Goal: Navigation & Orientation: Find specific page/section

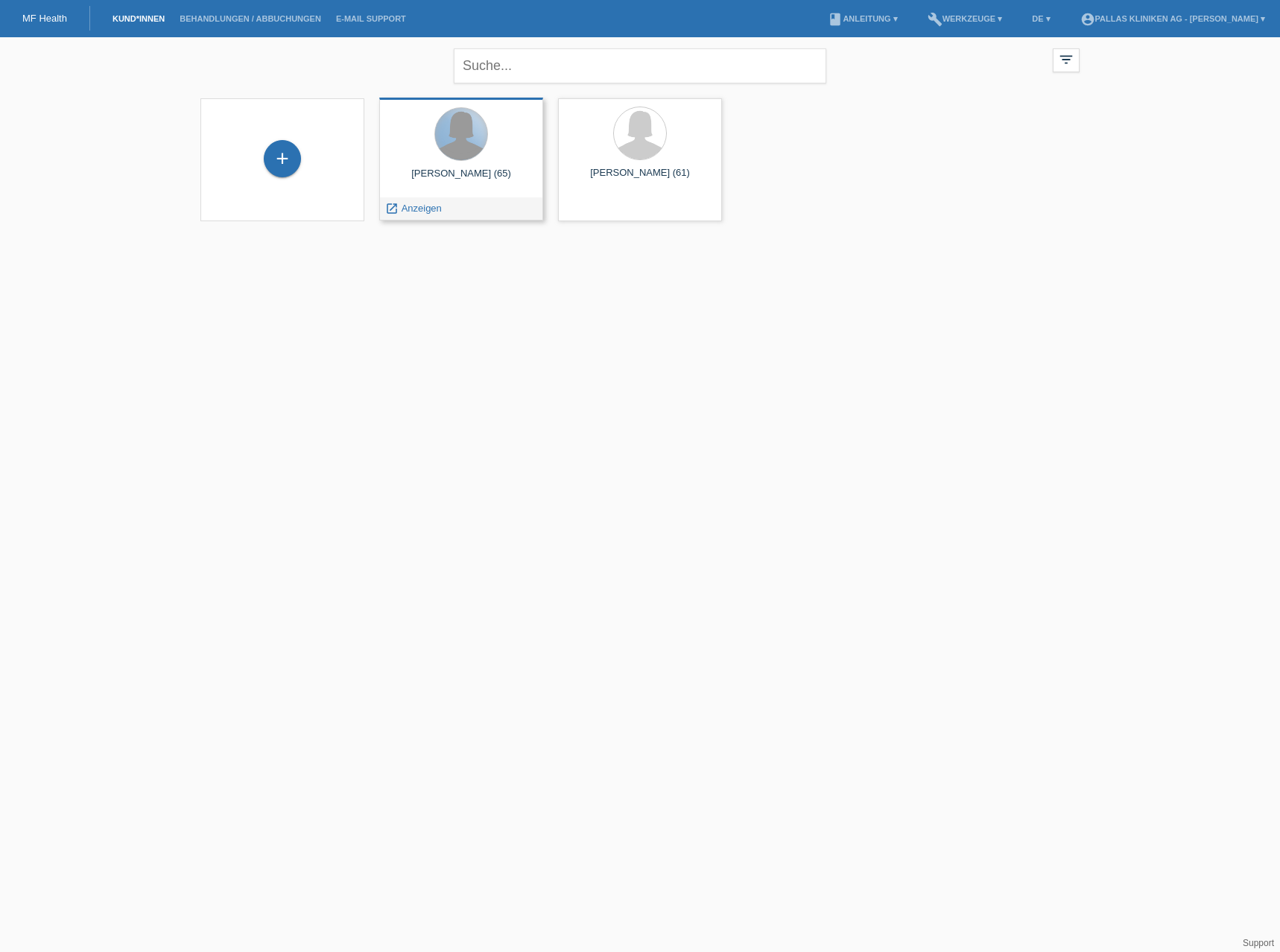
click at [456, 144] on div at bounding box center [461, 134] width 52 height 52
click at [451, 158] on div at bounding box center [461, 134] width 52 height 52
click at [421, 210] on span "Anzeigen" at bounding box center [421, 208] width 40 height 11
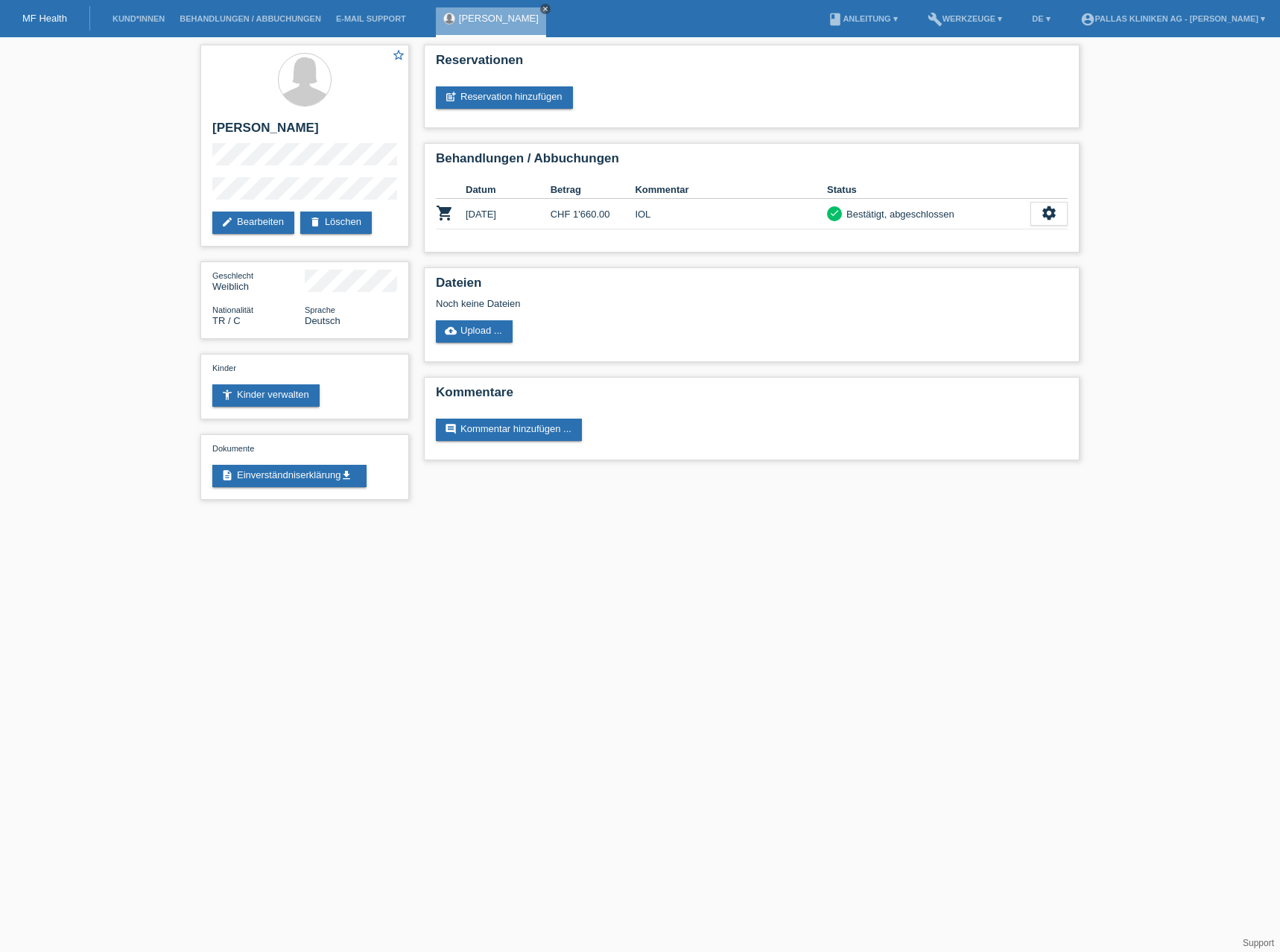
click at [542, 8] on icon "close" at bounding box center [546, 9] width 8 height 8
click at [146, 19] on link "Kund*innen" at bounding box center [139, 18] width 67 height 9
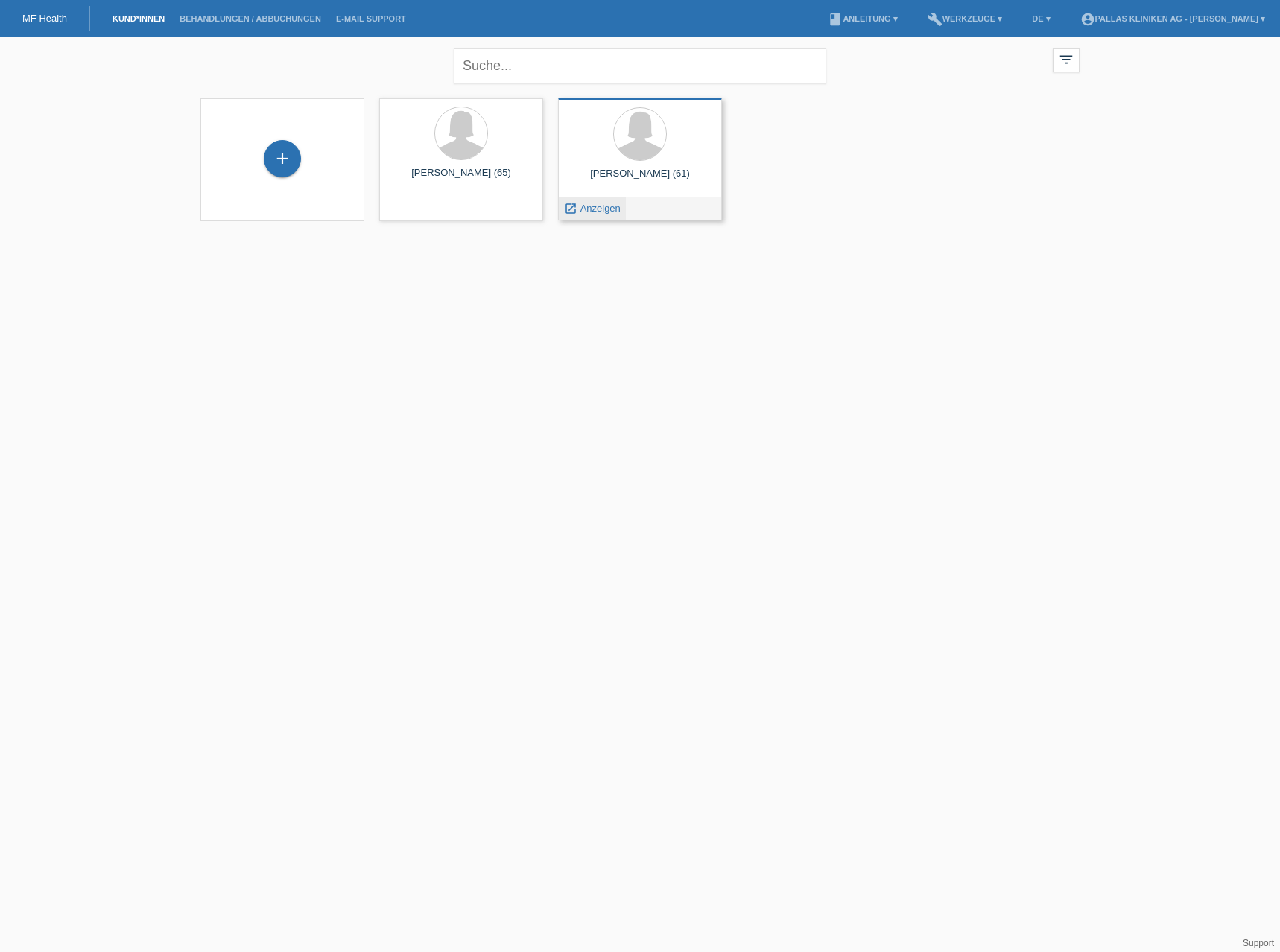
click at [607, 208] on span "Anzeigen" at bounding box center [600, 208] width 40 height 11
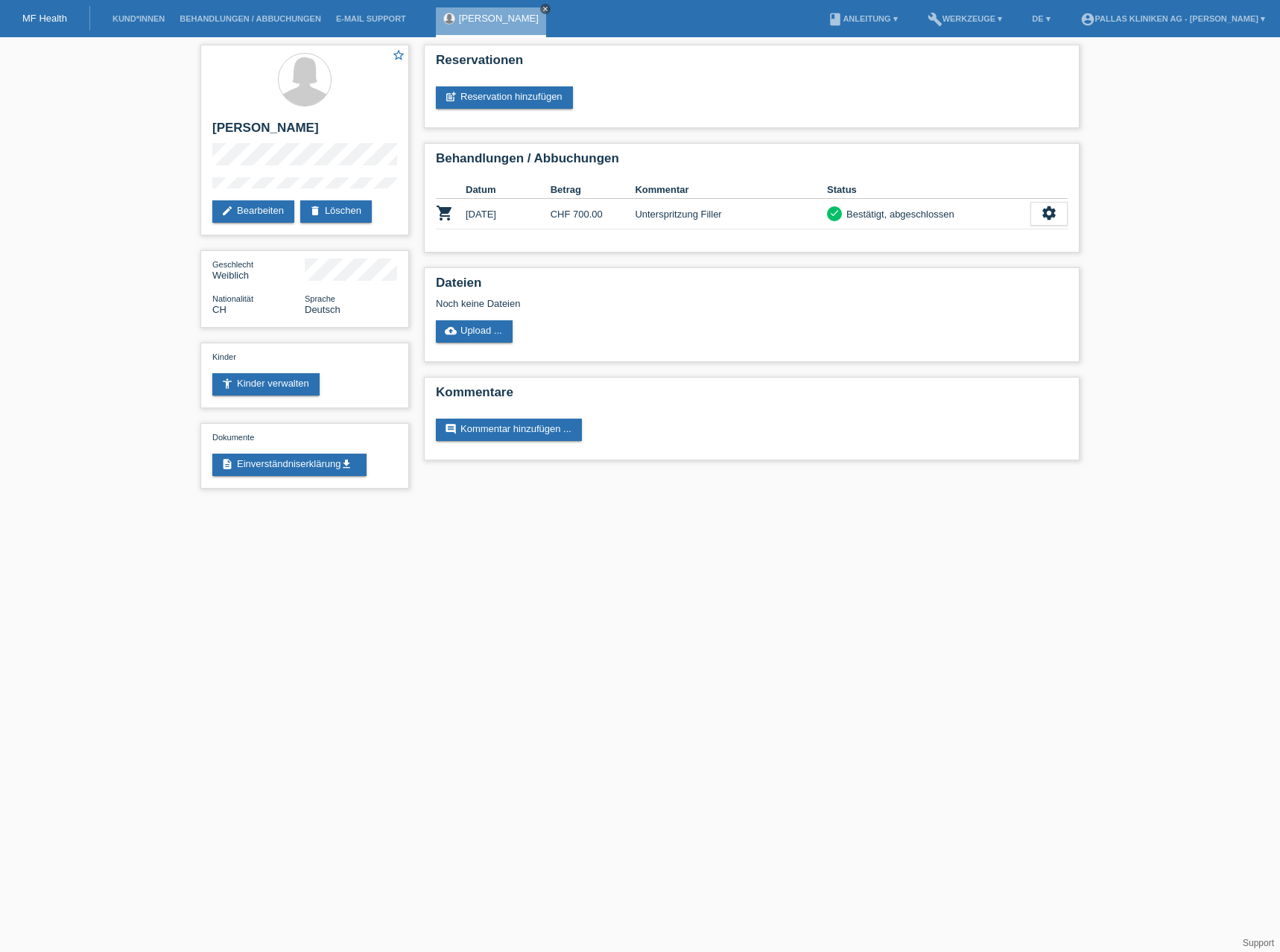
click at [542, 7] on icon "close" at bounding box center [546, 9] width 8 height 8
click at [141, 14] on link "Kund*innen" at bounding box center [139, 18] width 67 height 9
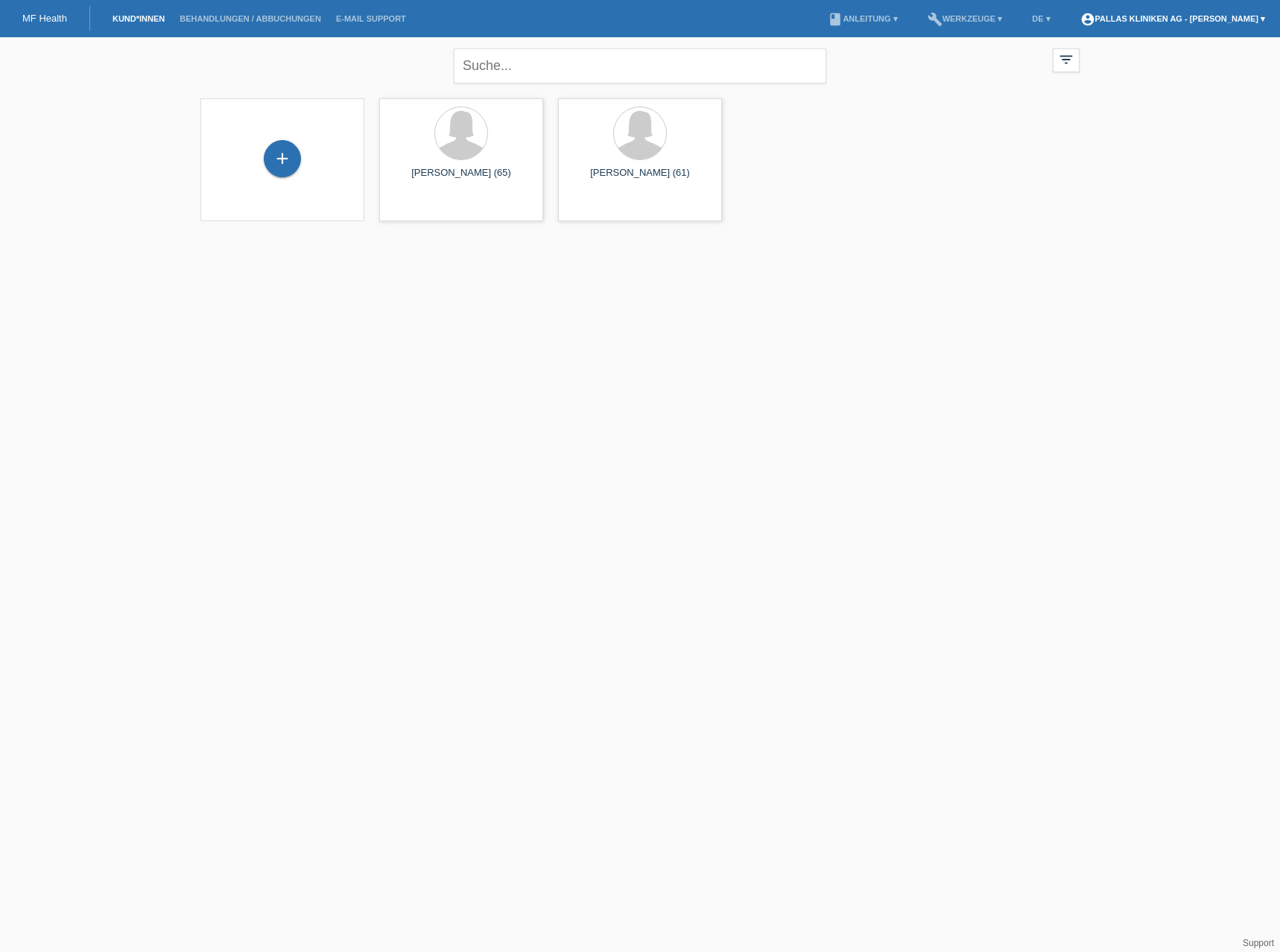
click at [1141, 16] on link "account_circle Pallas Kliniken AG - [PERSON_NAME] ▾" at bounding box center [1172, 18] width 200 height 9
click at [1101, 88] on link "Logout" at bounding box center [1092, 93] width 30 height 11
